Goal: Communication & Community: Participate in discussion

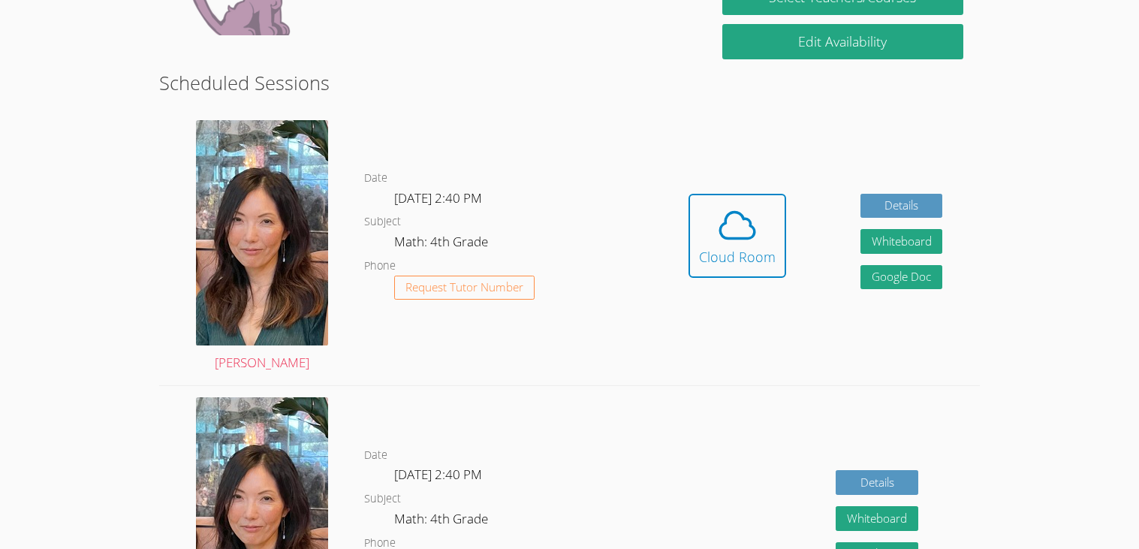
scroll to position [398, 0]
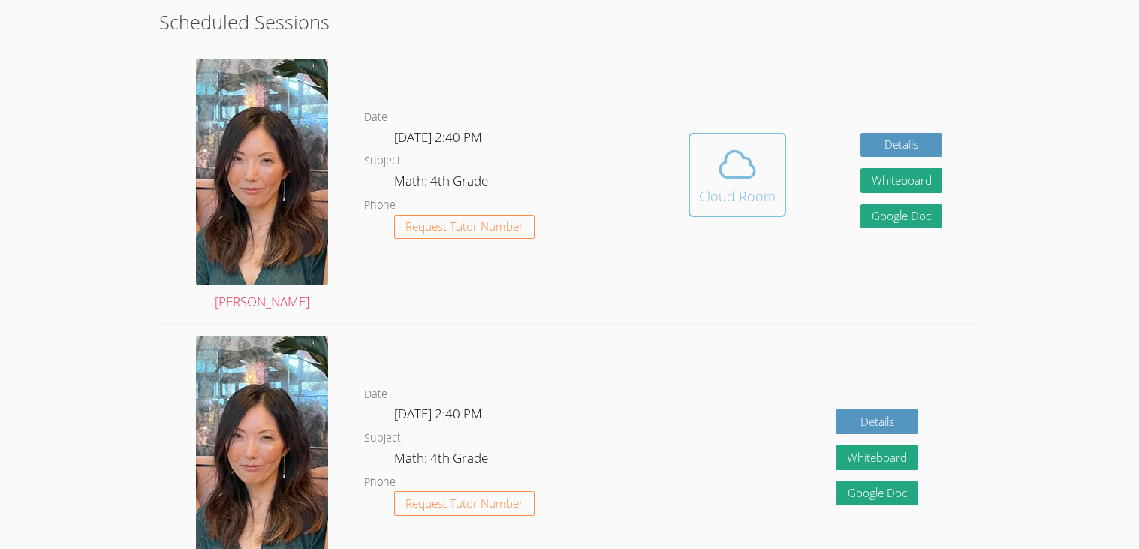
click at [718, 213] on button "Cloud Room" at bounding box center [737, 175] width 98 height 84
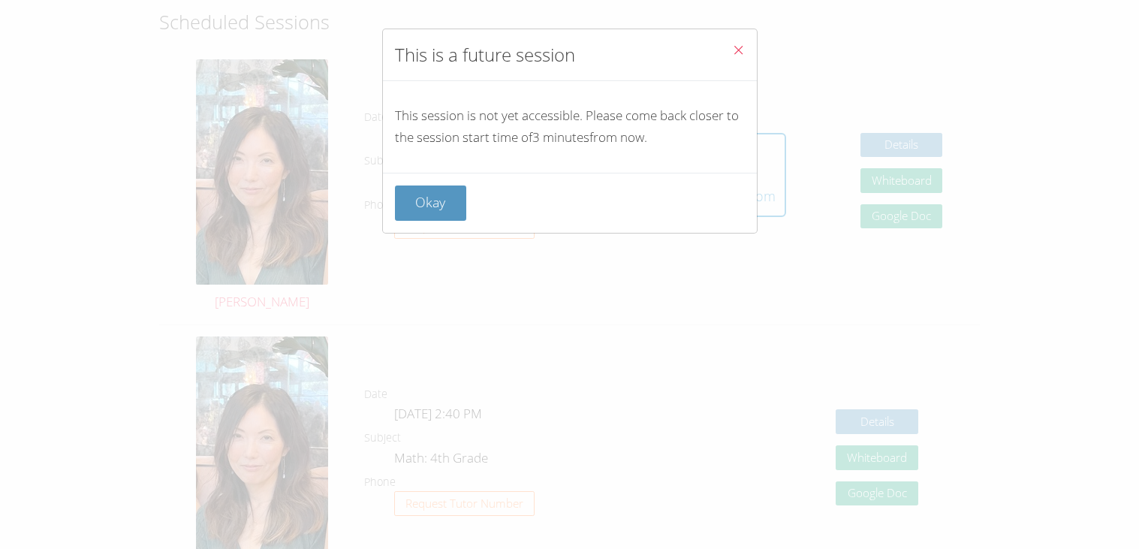
click at [741, 39] on button "Close" at bounding box center [738, 52] width 37 height 46
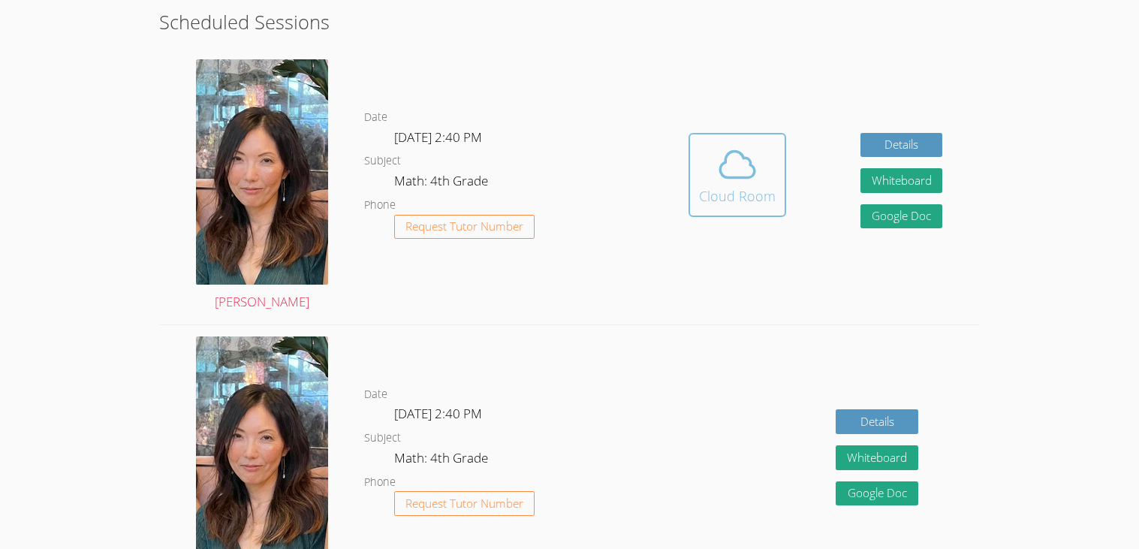
click at [754, 147] on icon at bounding box center [737, 164] width 42 height 42
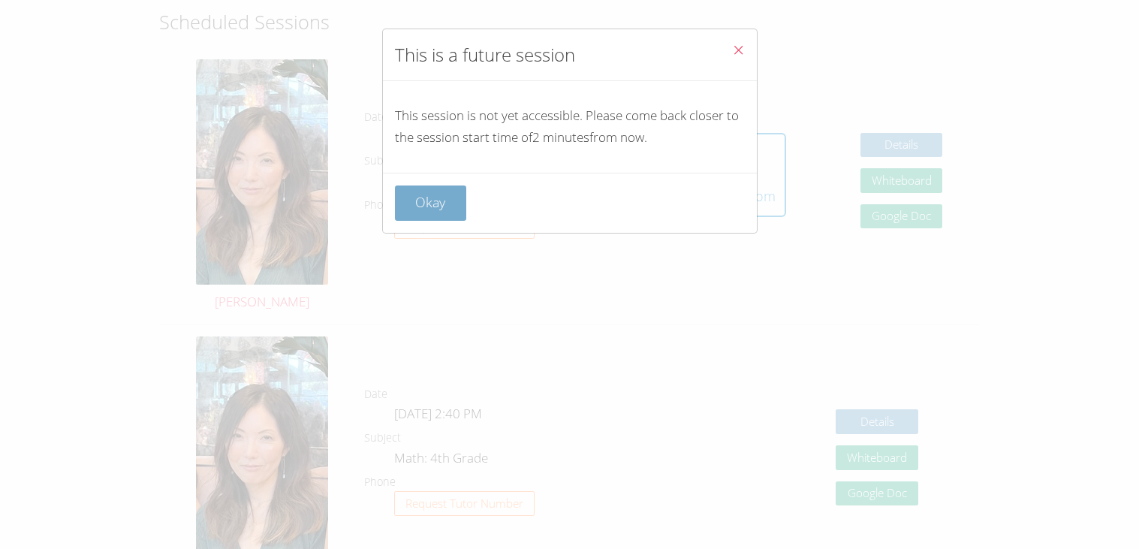
click at [462, 198] on button "Okay" at bounding box center [431, 202] width 72 height 35
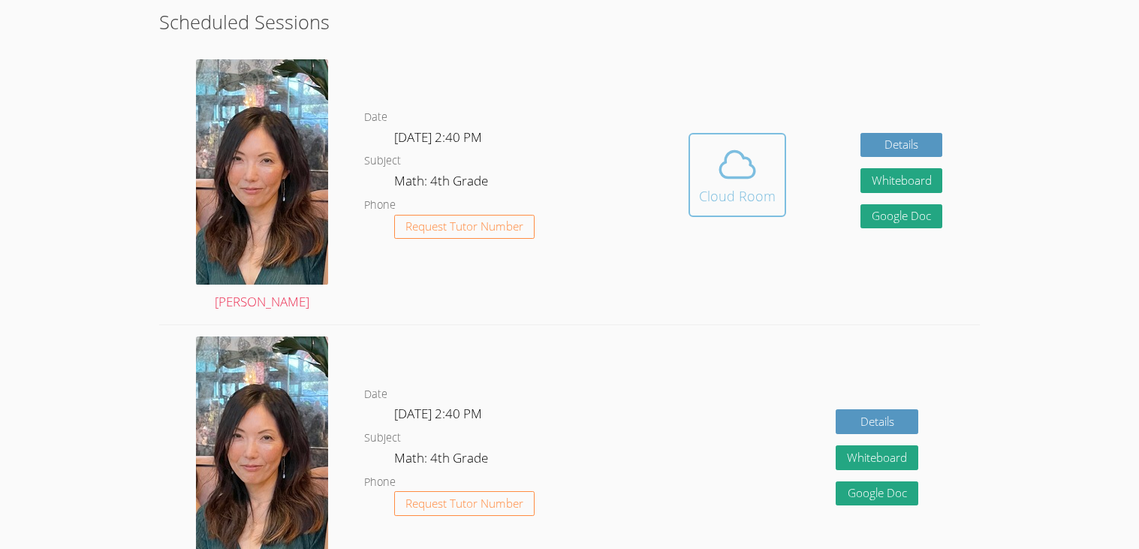
click at [719, 181] on icon at bounding box center [737, 164] width 42 height 42
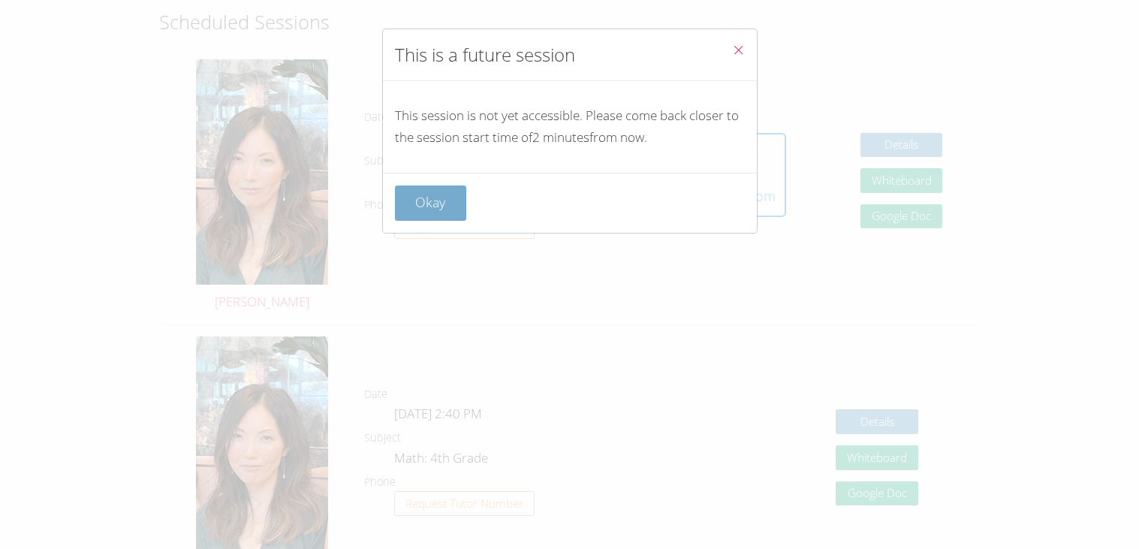
click at [450, 199] on button "Okay" at bounding box center [431, 202] width 72 height 35
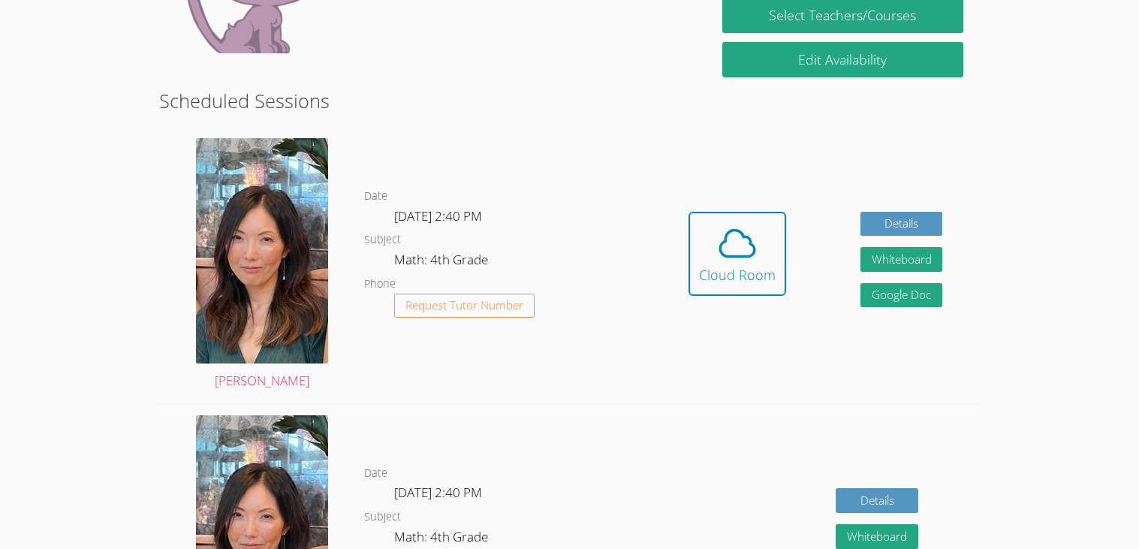
scroll to position [318, 0]
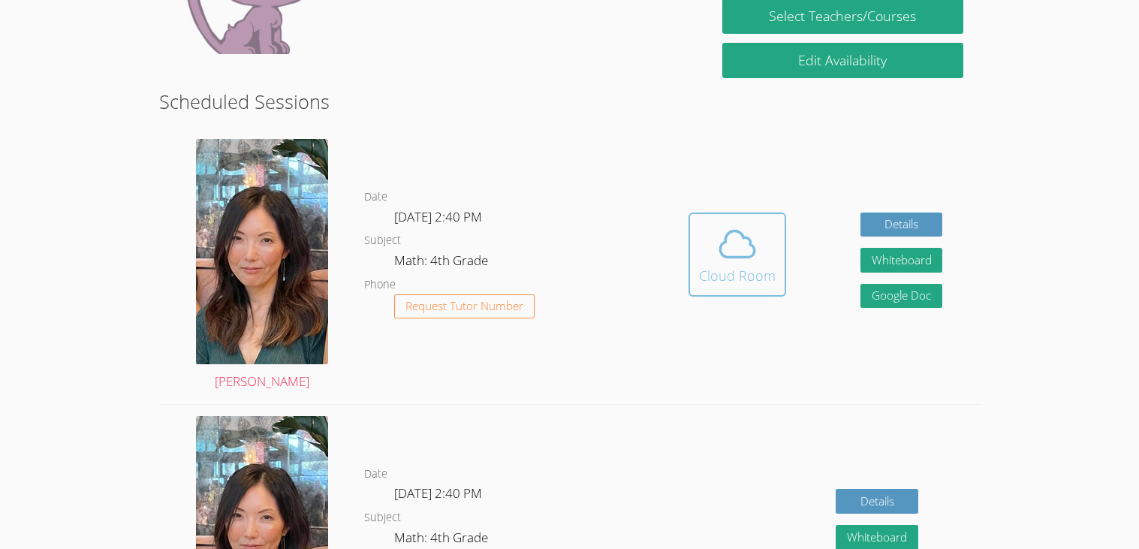
click at [751, 278] on div "Cloud Room" at bounding box center [737, 275] width 77 height 21
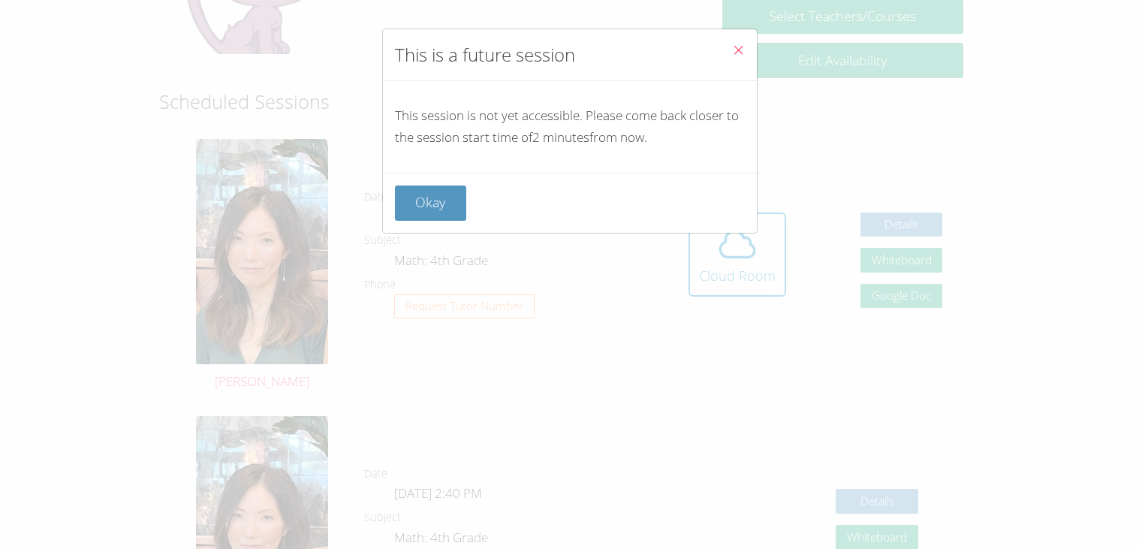
click at [729, 47] on button "Close" at bounding box center [738, 52] width 37 height 46
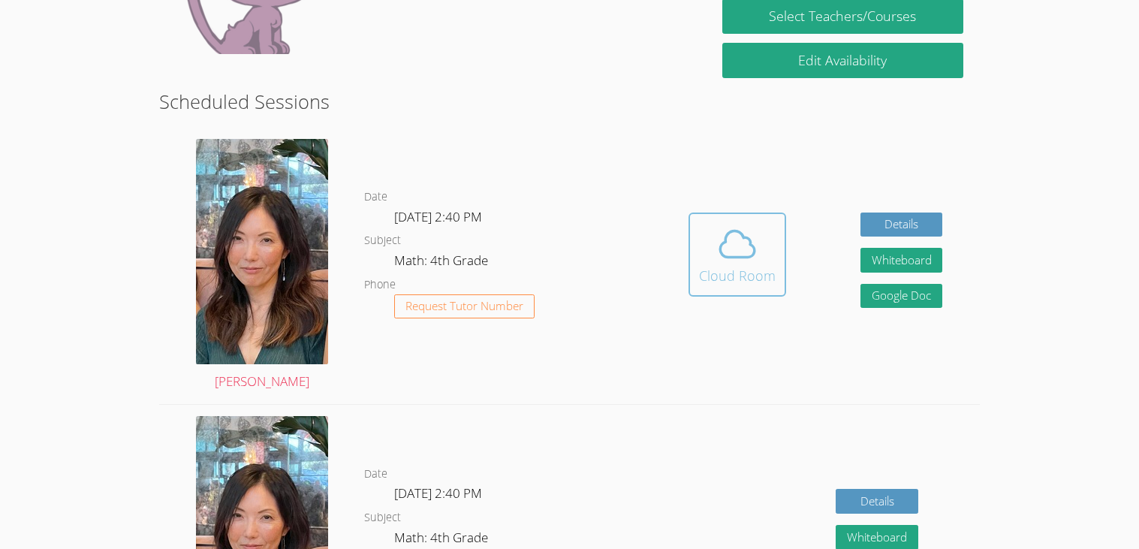
click at [717, 218] on button "Cloud Room" at bounding box center [737, 254] width 98 height 84
click at [752, 247] on icon at bounding box center [737, 243] width 35 height 26
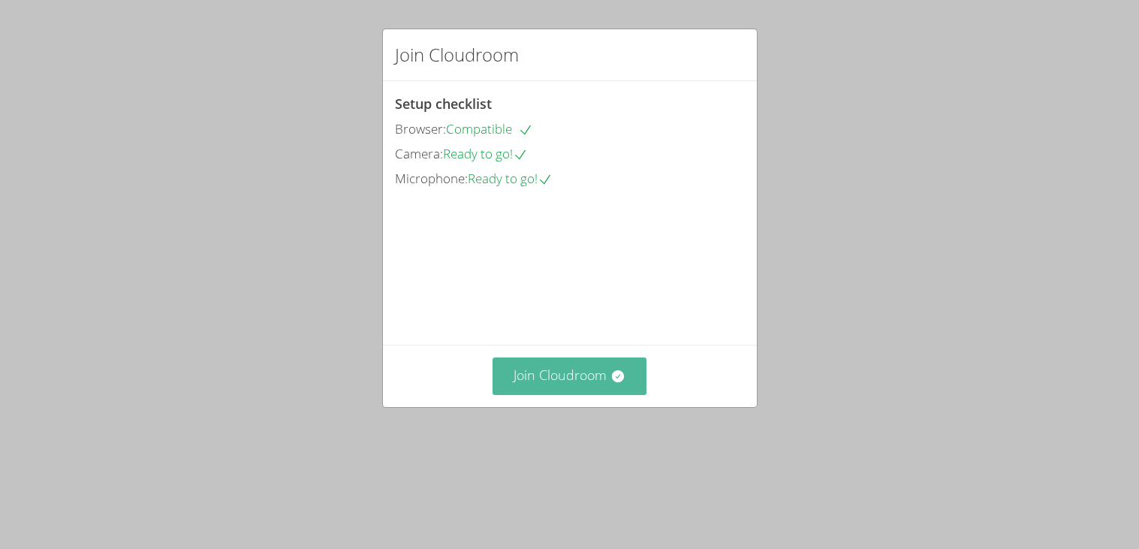
click at [527, 394] on button "Join Cloudroom" at bounding box center [569, 375] width 154 height 37
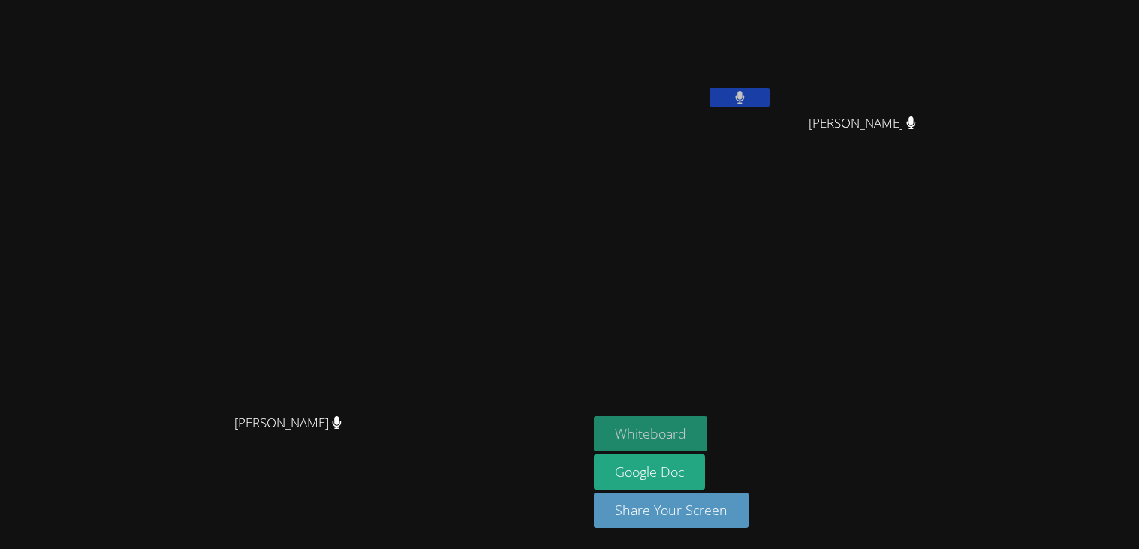
click at [707, 431] on button "Whiteboard" at bounding box center [650, 433] width 113 height 35
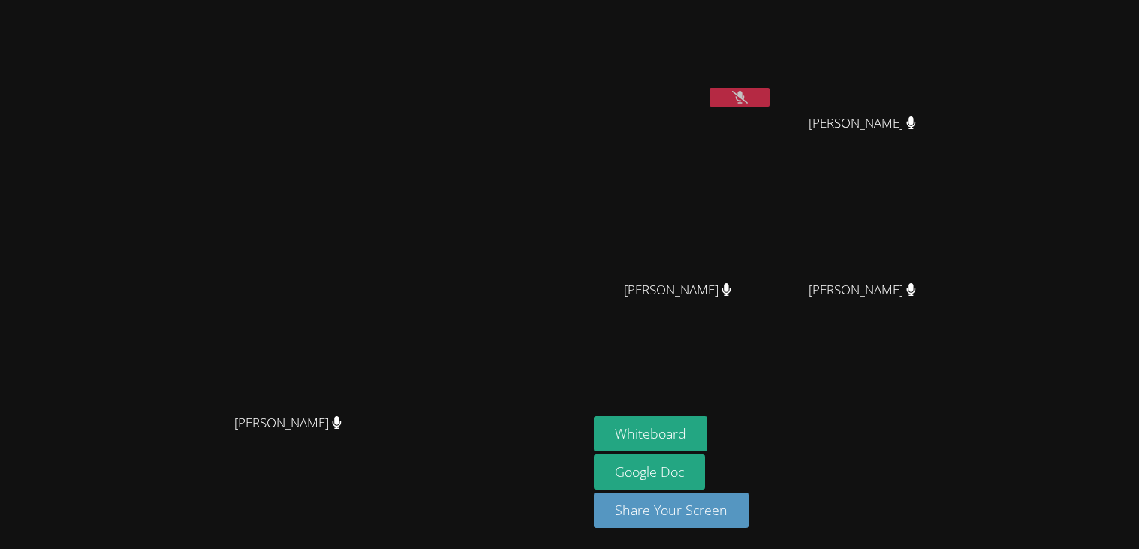
click at [769, 94] on button at bounding box center [739, 97] width 60 height 19
click at [748, 92] on icon at bounding box center [740, 97] width 16 height 13
click at [769, 90] on button at bounding box center [739, 97] width 60 height 19
click at [748, 97] on icon at bounding box center [740, 97] width 16 height 13
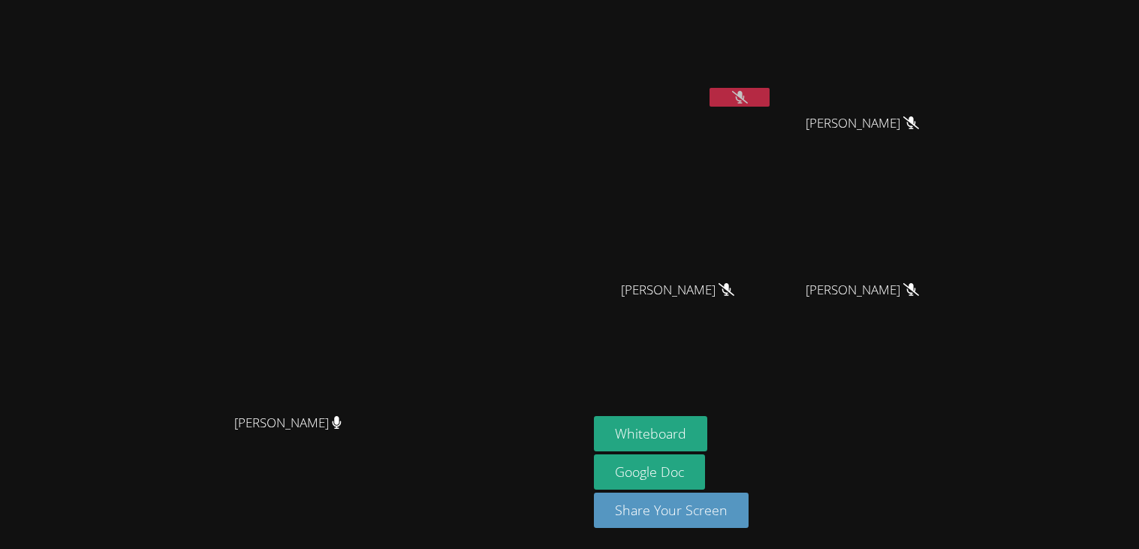
click at [748, 95] on icon at bounding box center [740, 97] width 16 height 13
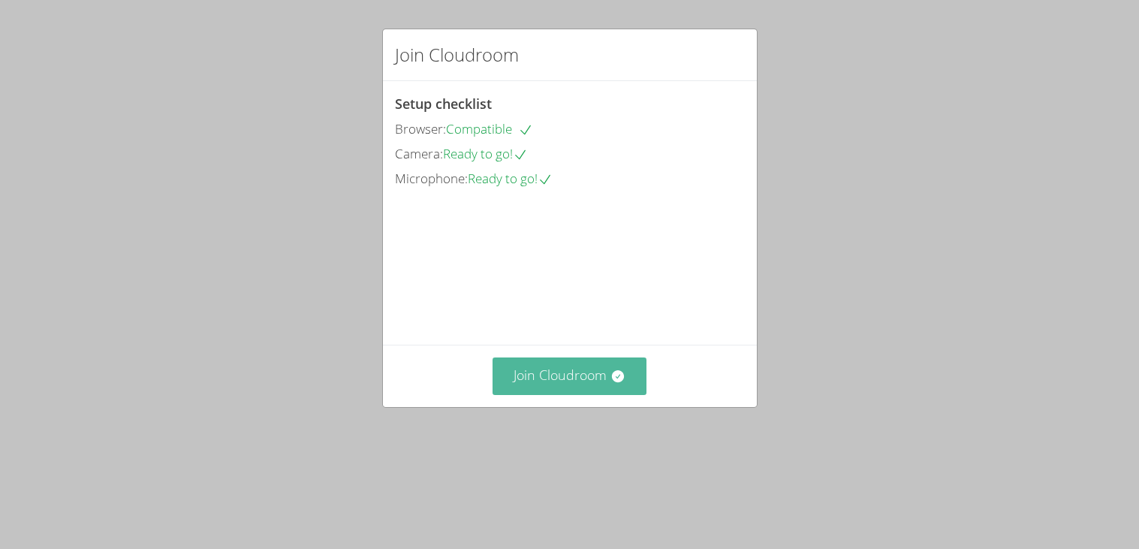
click at [536, 394] on button "Join Cloudroom" at bounding box center [569, 375] width 154 height 37
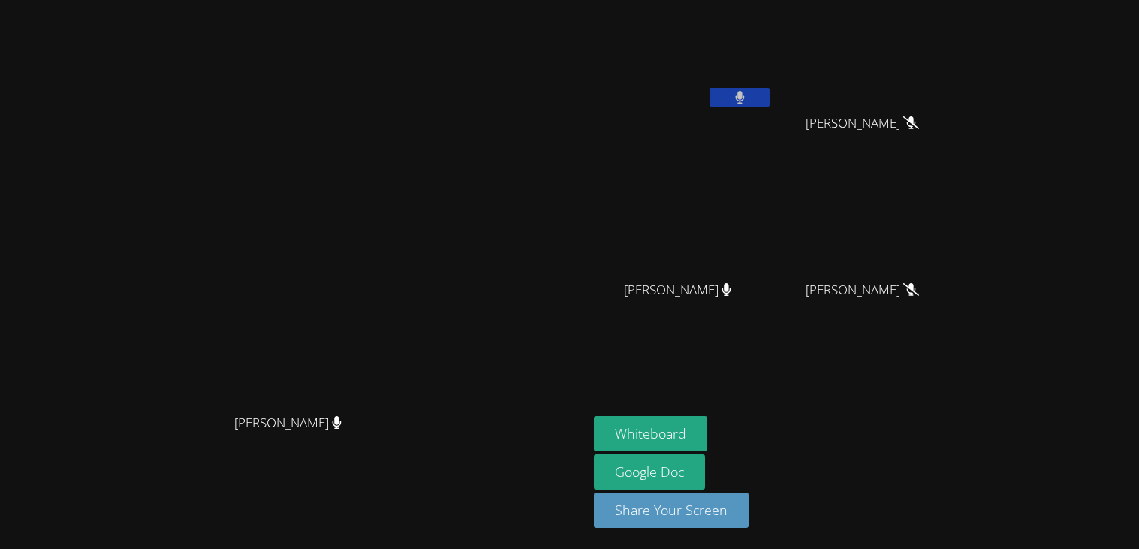
click at [772, 86] on video at bounding box center [683, 56] width 179 height 101
click at [769, 99] on button at bounding box center [739, 97] width 60 height 19
click at [769, 93] on button at bounding box center [739, 97] width 60 height 19
click at [772, 94] on video at bounding box center [683, 56] width 179 height 101
click at [769, 102] on button at bounding box center [739, 97] width 60 height 19
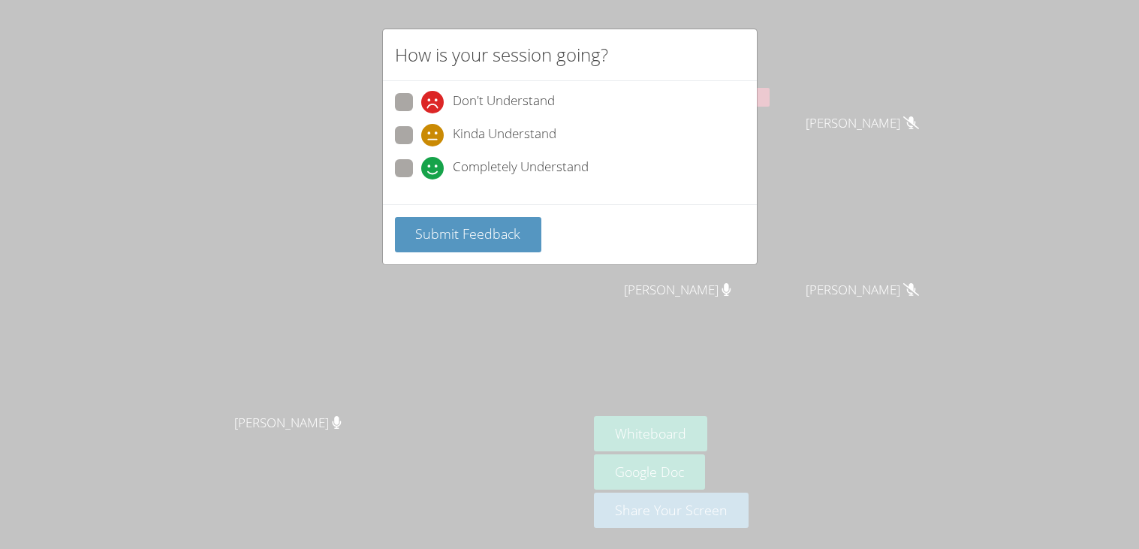
click at [913, 403] on div "How is your session going? Don't Understand Kinda Understand Completely Underst…" at bounding box center [569, 274] width 1139 height 549
click at [532, 161] on span "Completely Understand" at bounding box center [521, 168] width 136 height 23
click at [434, 161] on input "Completely Understand" at bounding box center [427, 165] width 13 height 13
radio input "true"
click at [502, 233] on span "Submit Feedback" at bounding box center [467, 233] width 105 height 18
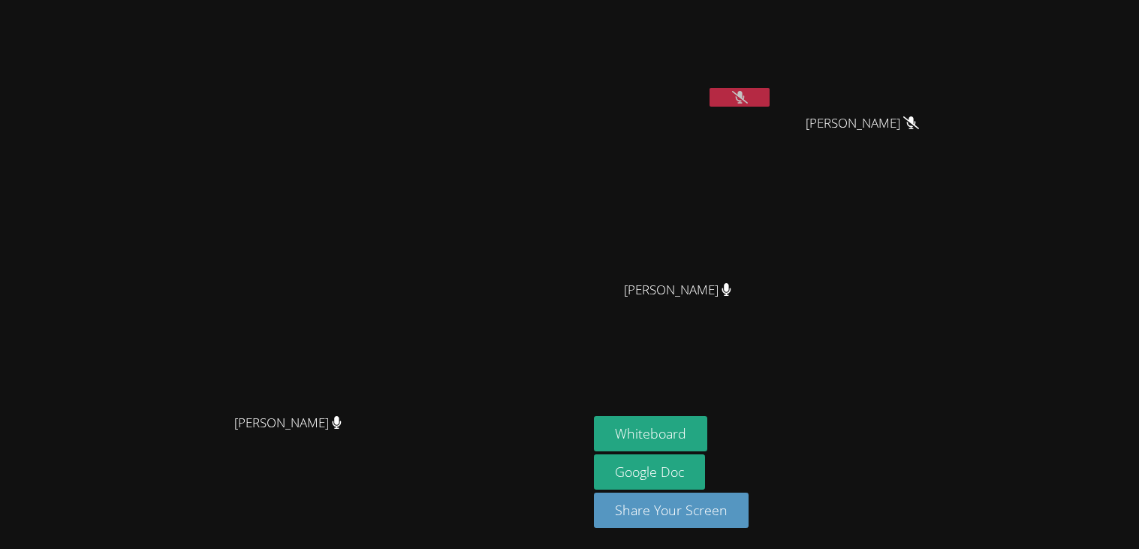
click at [769, 106] on button at bounding box center [739, 97] width 60 height 19
